Goal: Obtain resource: Obtain resource

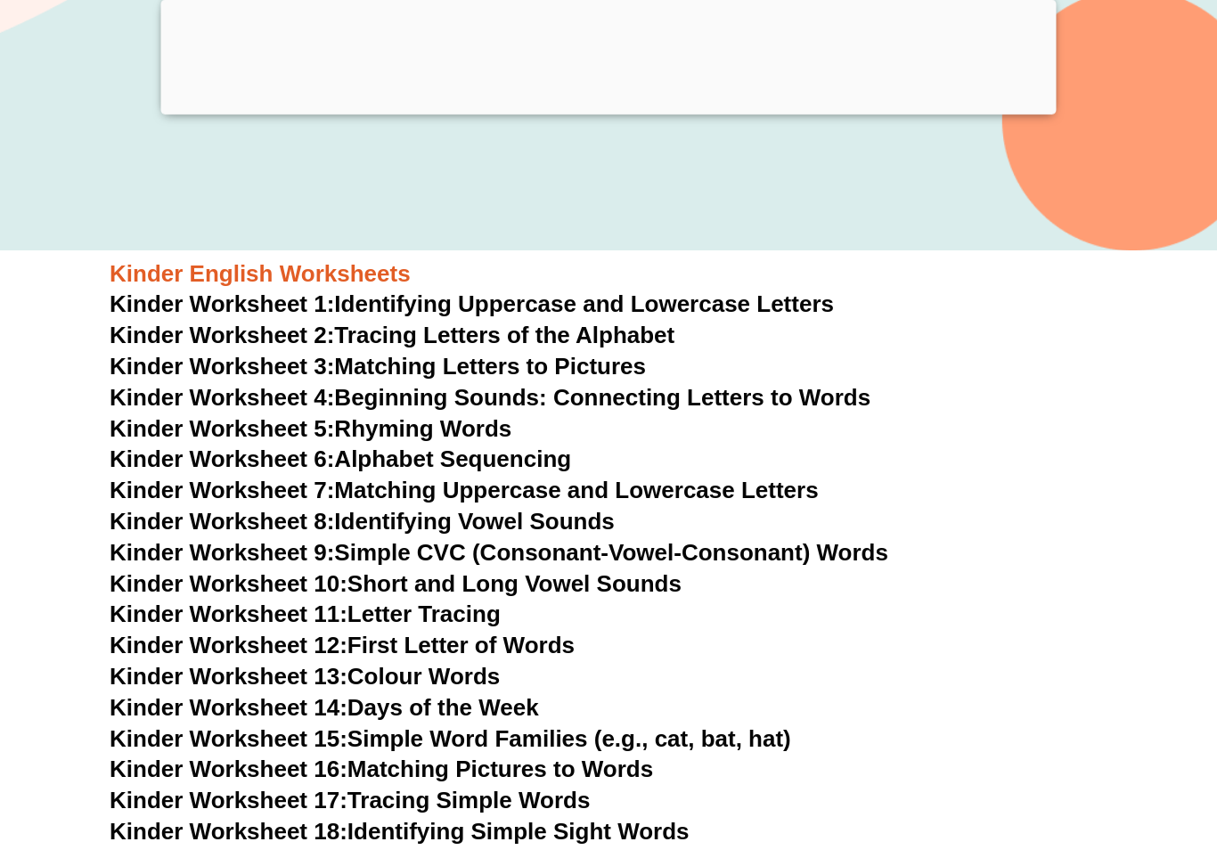
scroll to position [543, 0]
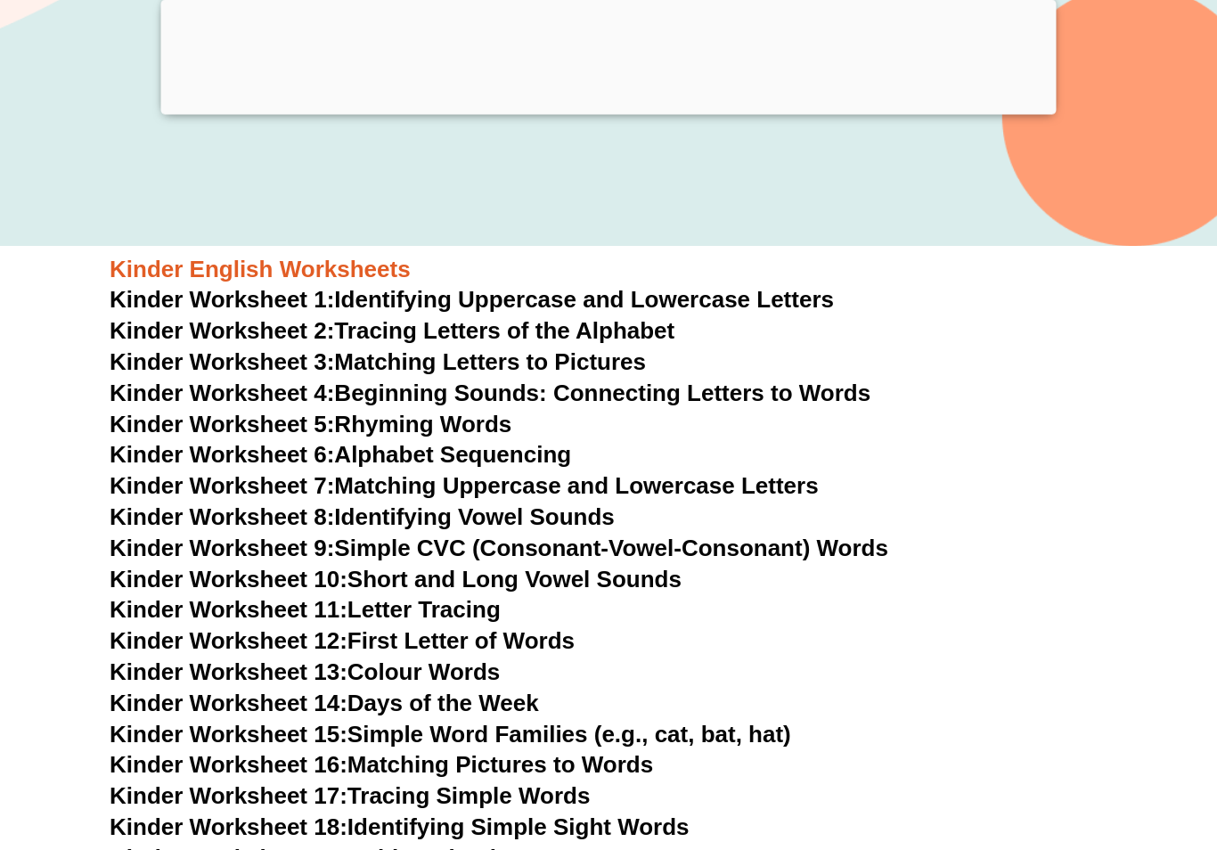
click at [594, 318] on link "Kinder Worksheet 2: Tracing Letters of the Alphabet" at bounding box center [392, 331] width 565 height 27
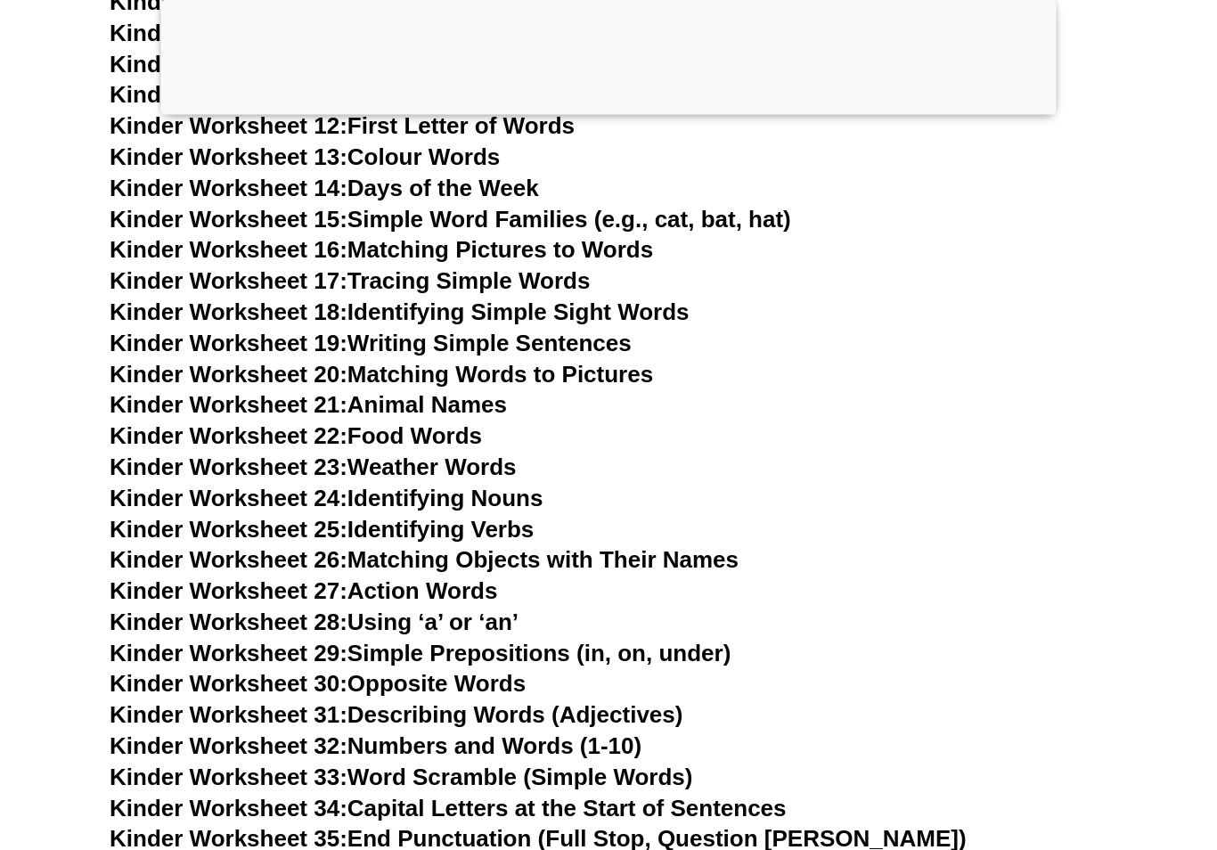
scroll to position [543, 0]
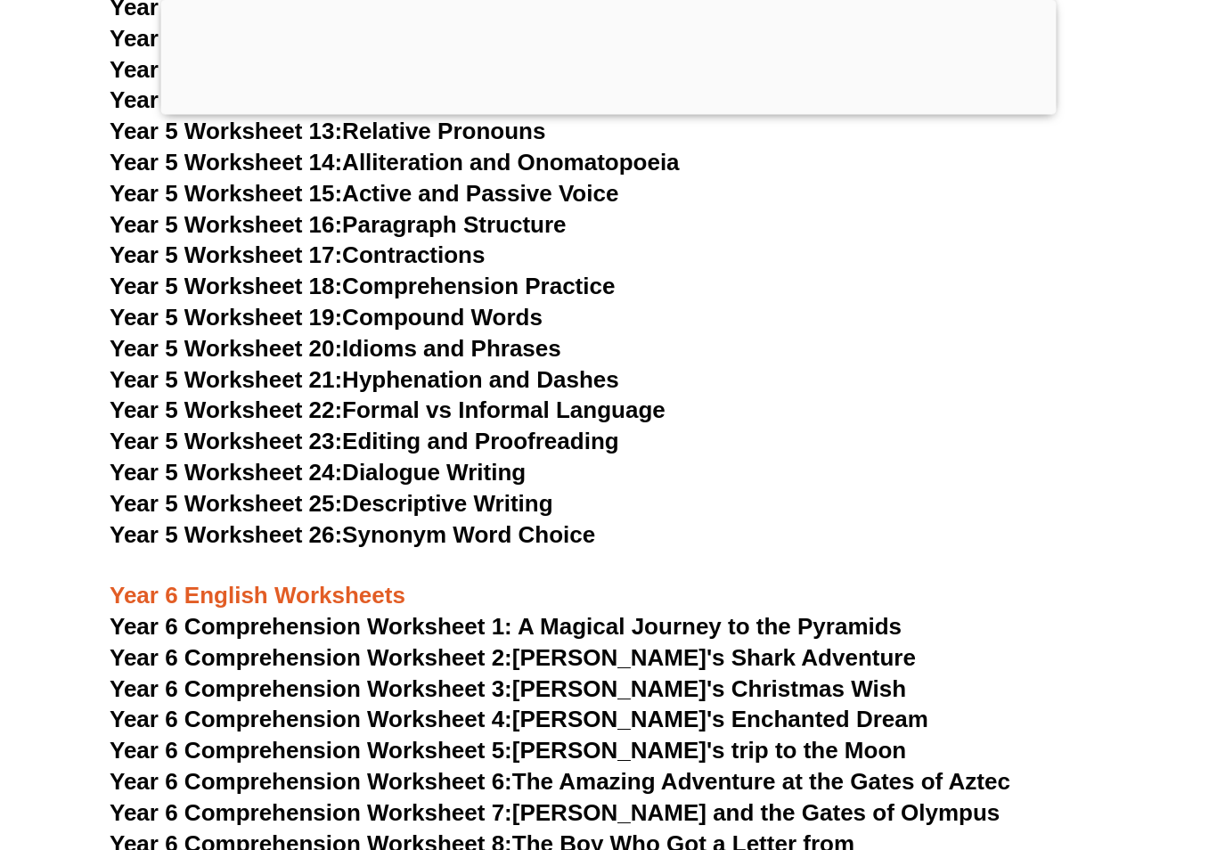
scroll to position [9298, 0]
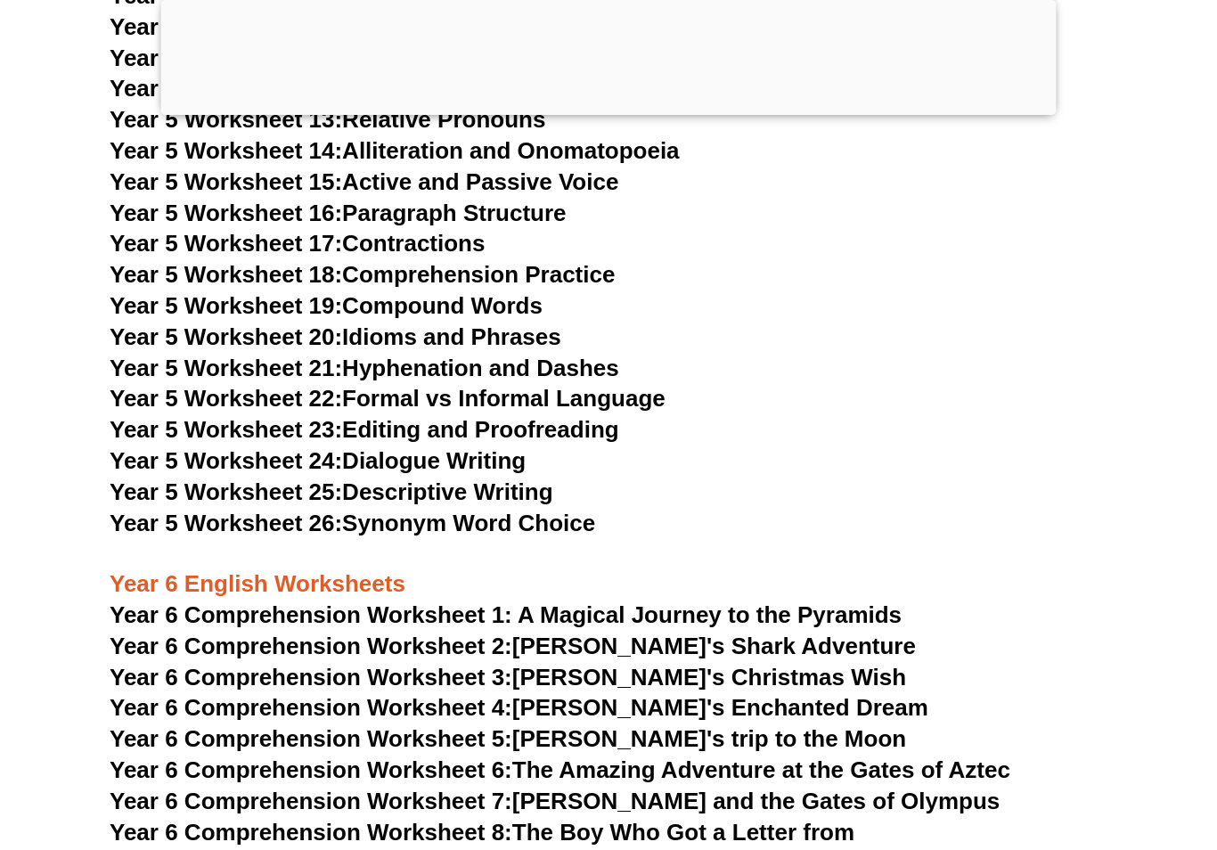
click at [121, 694] on span "Year 6 Comprehension Worksheet 4:" at bounding box center [311, 707] width 403 height 27
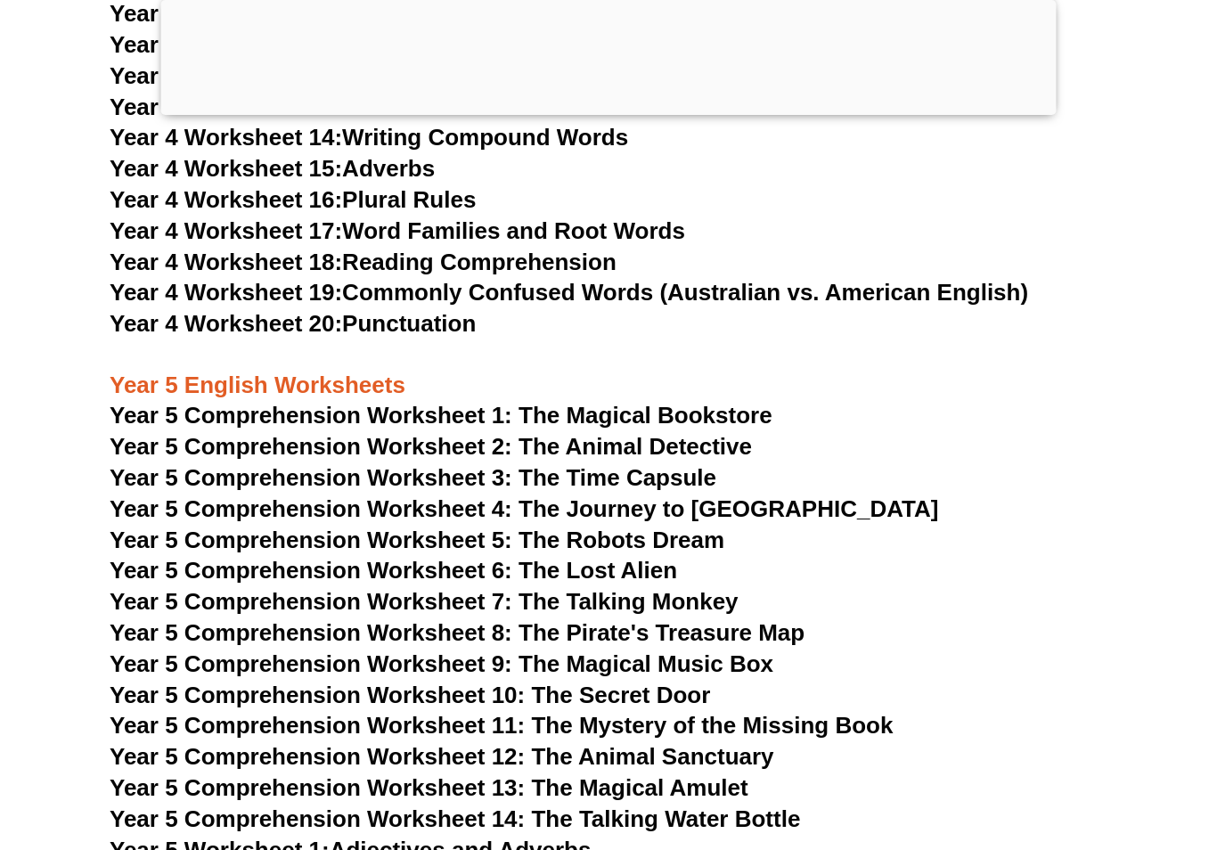
scroll to position [8161, 0]
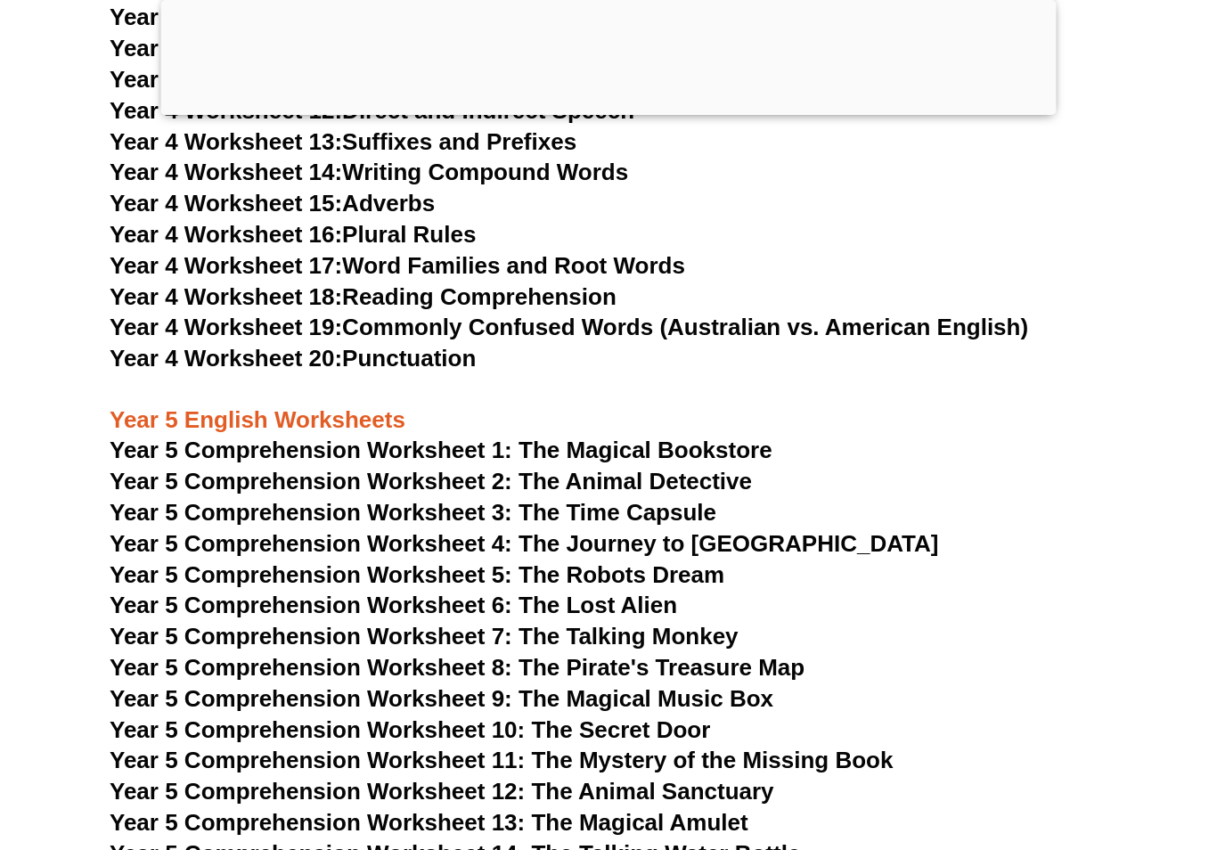
click at [142, 654] on span "Year 5 Comprehension Worksheet 8: The Pirate's Treasure Map" at bounding box center [457, 667] width 695 height 27
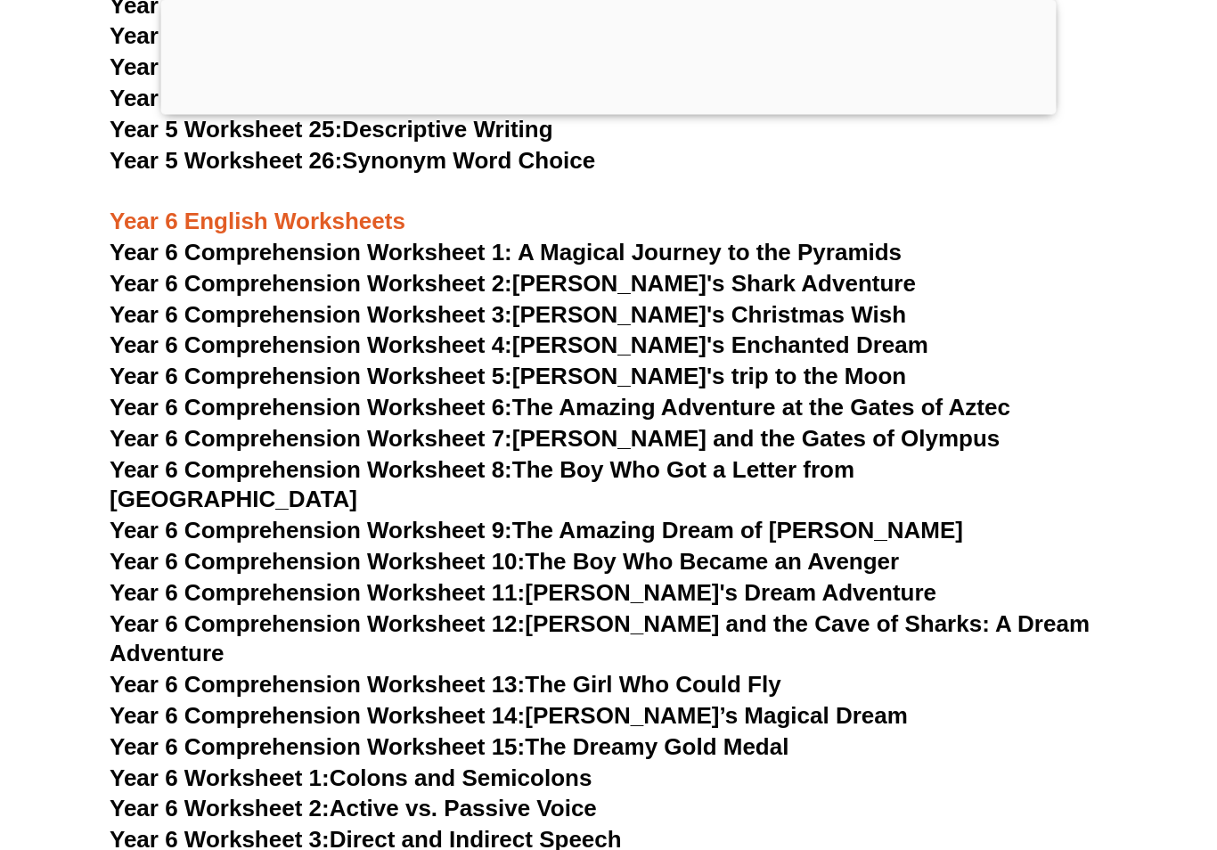
scroll to position [9661, 0]
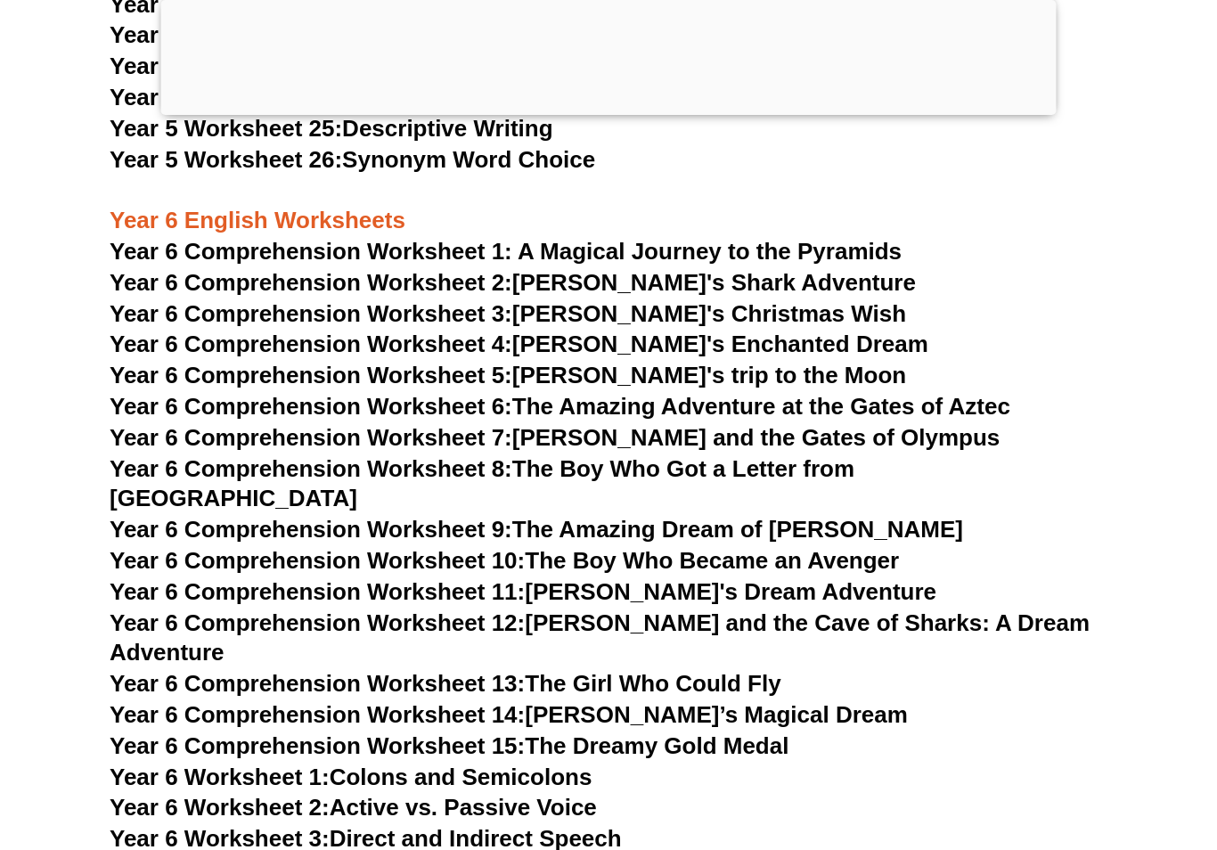
click at [1001, 393] on link "Year 6 Comprehension Worksheet 6: The Amazing Adventure at the Gates of Aztec" at bounding box center [560, 406] width 901 height 27
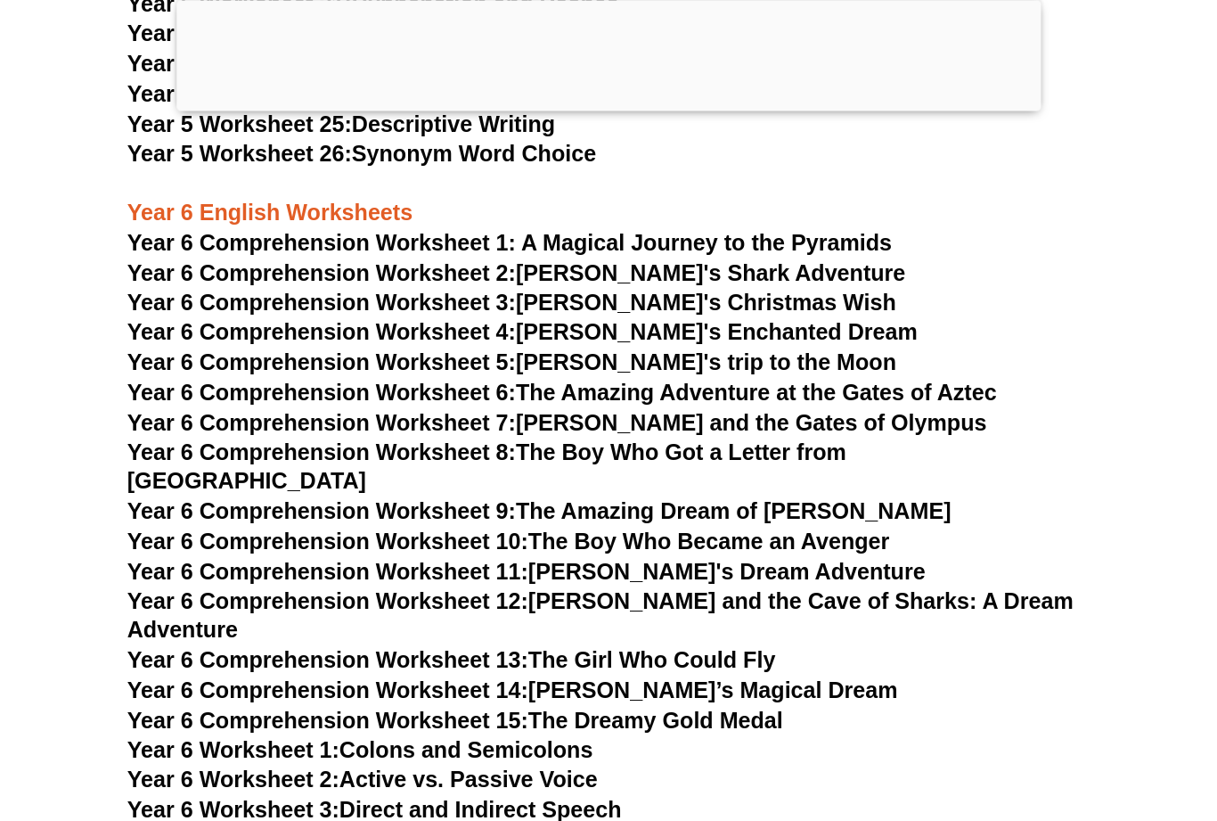
scroll to position [9632, 0]
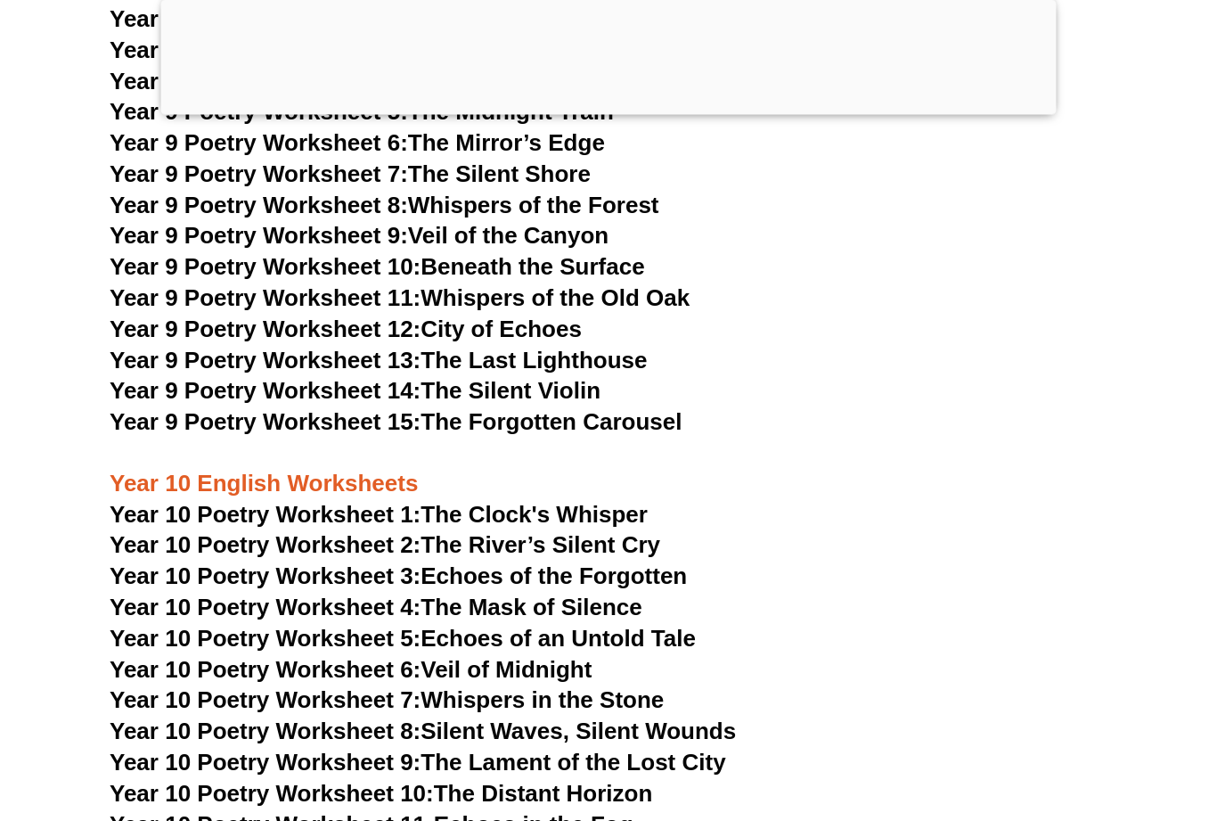
scroll to position [12325, 0]
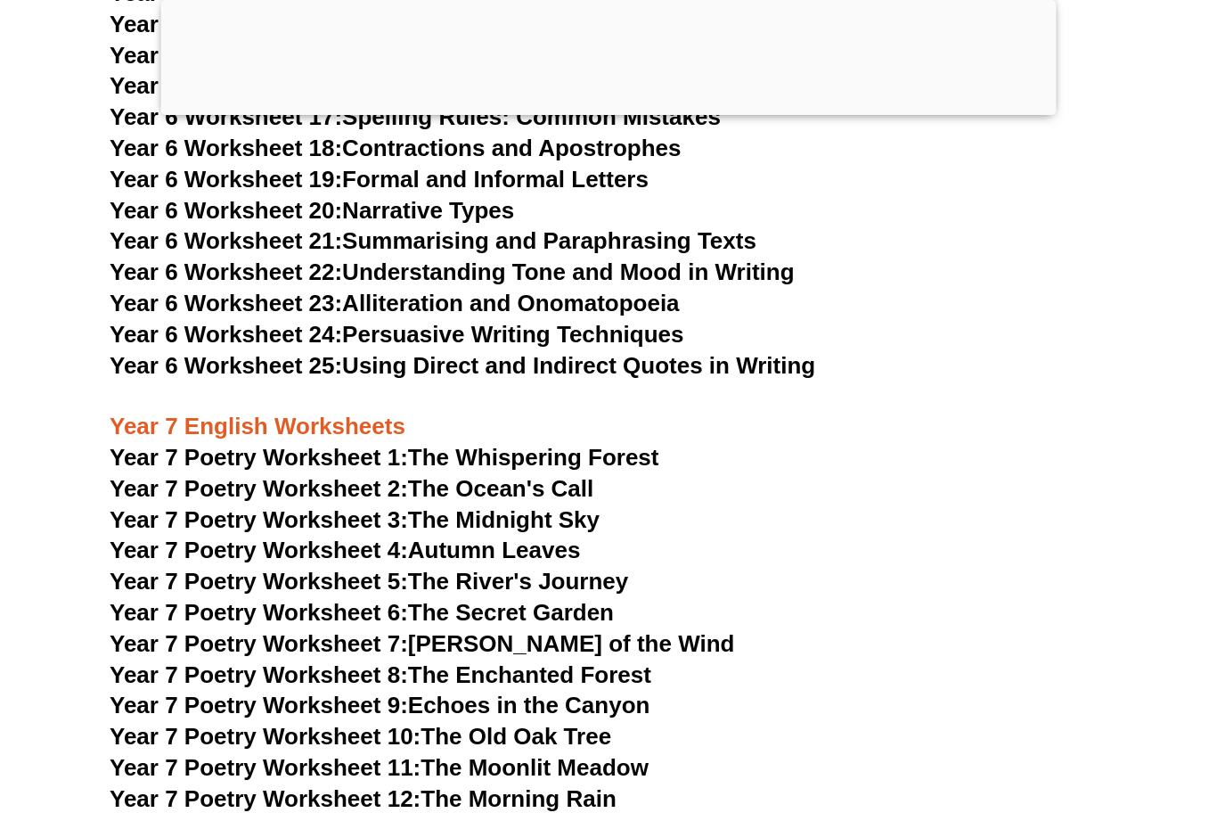
scroll to position [10815, 0]
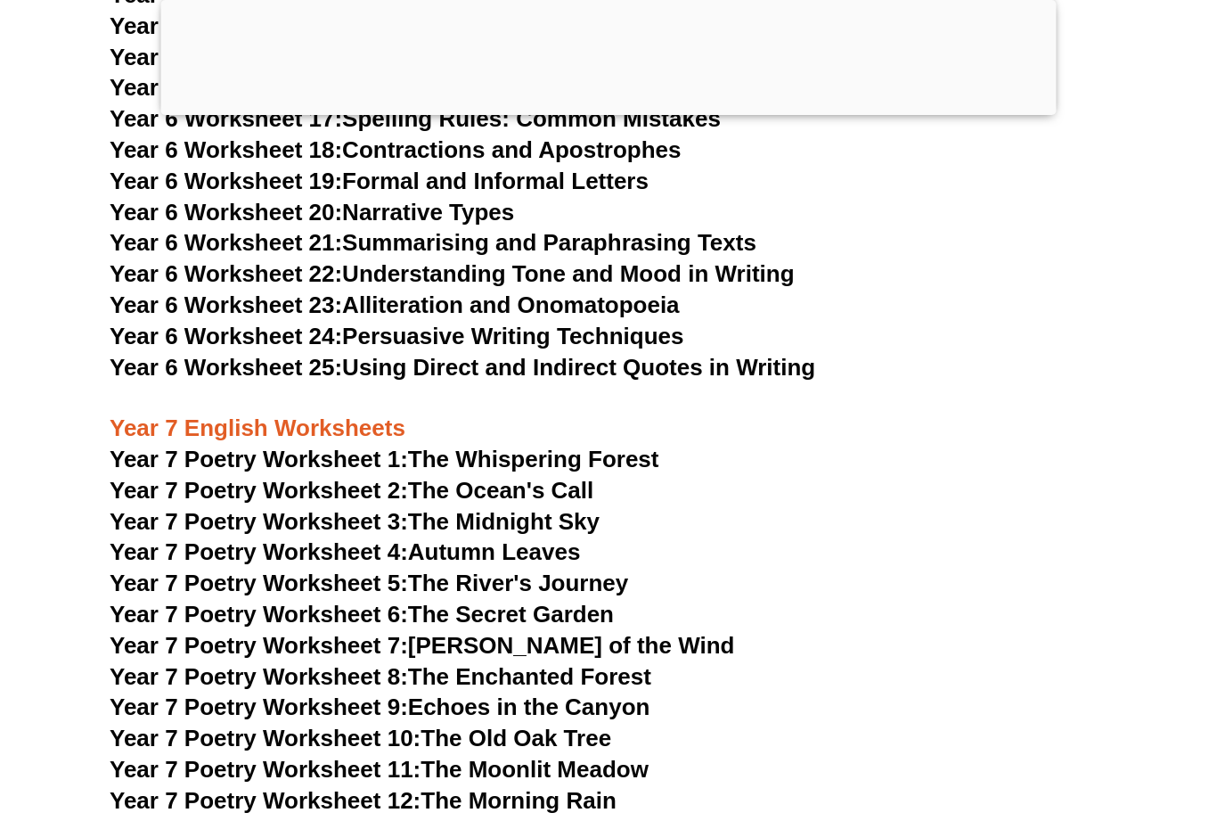
click at [372, 787] on span "Year 7 Poetry Worksheet 12:" at bounding box center [265, 800] width 311 height 27
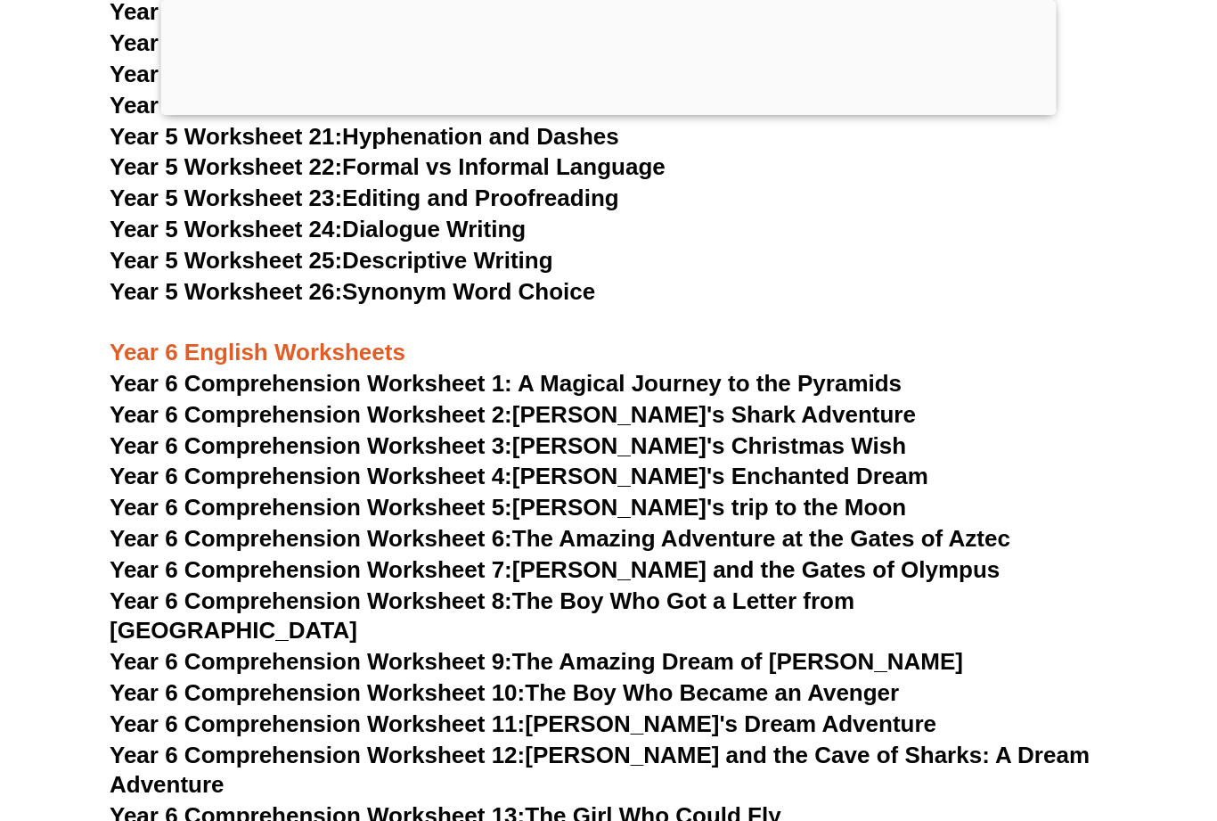
scroll to position [9528, 0]
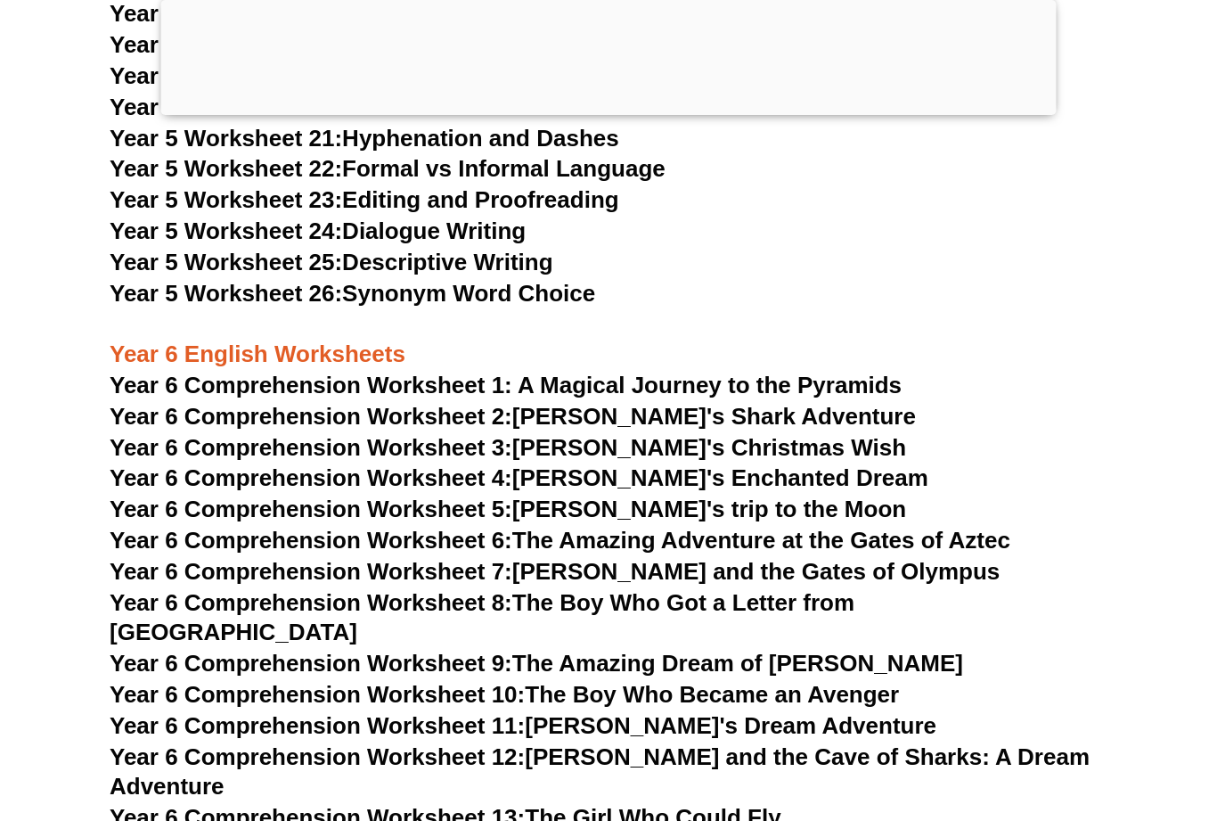
click at [899, 681] on link "Year 6 Comprehension Worksheet 10: The Boy Who Became an Avenger" at bounding box center [504, 694] width 789 height 27
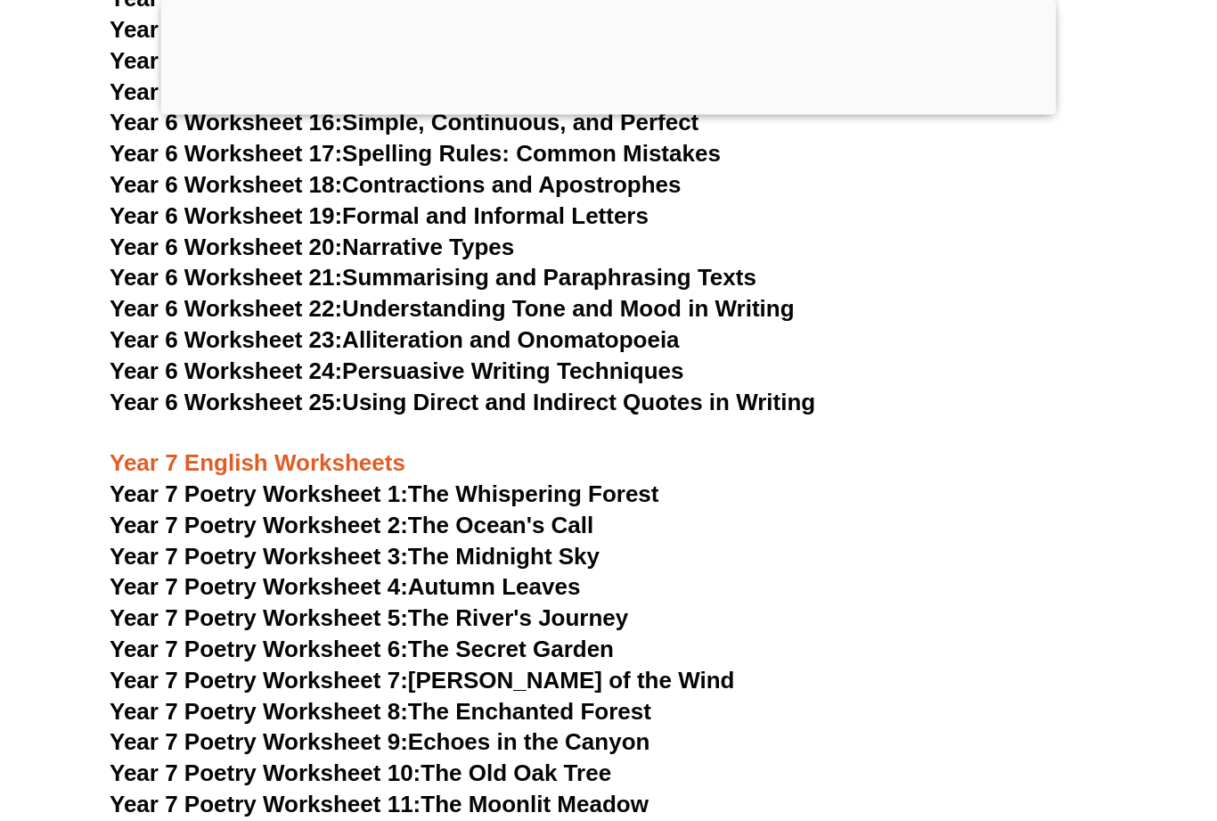
scroll to position [10781, 0]
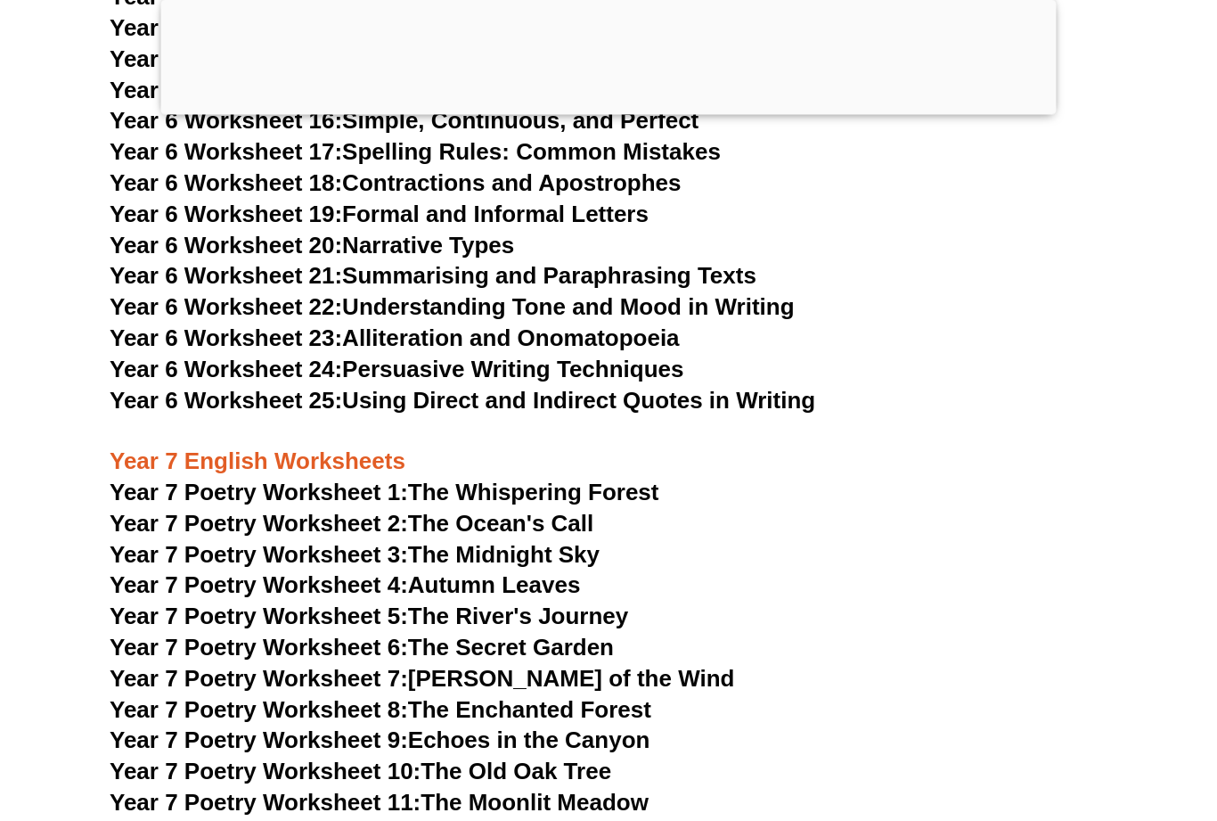
click at [658, 479] on link "Year 7 Poetry Worksheet 1: The Whispering Forest" at bounding box center [384, 492] width 549 height 27
